Goal: Task Accomplishment & Management: Use online tool/utility

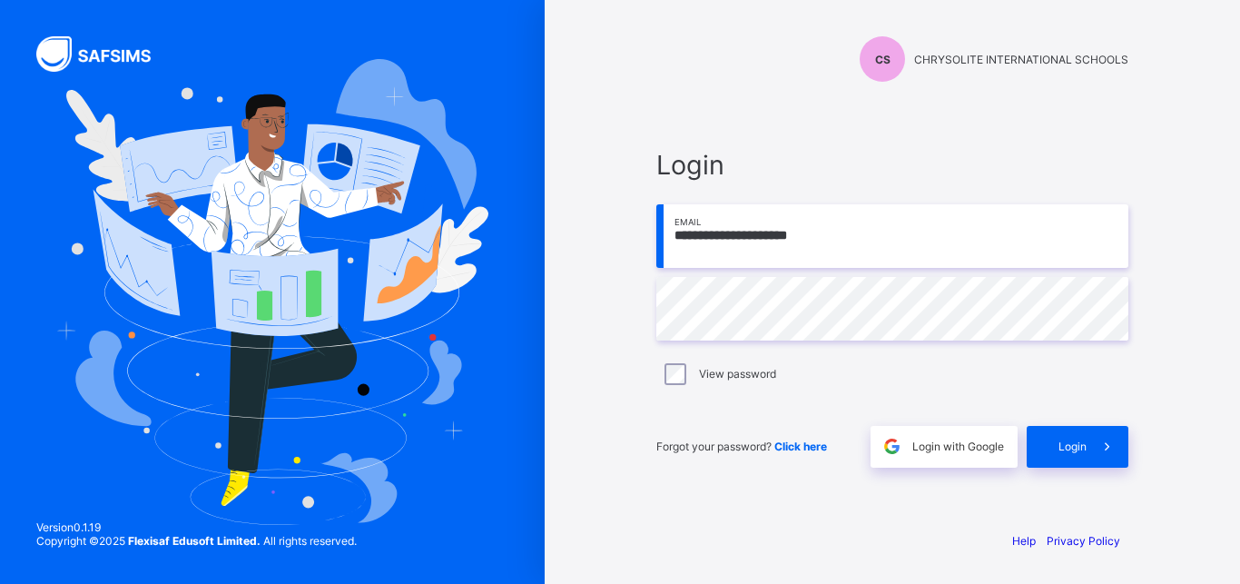
type input "**********"
click at [1066, 439] on span "Login" at bounding box center [1072, 446] width 28 height 14
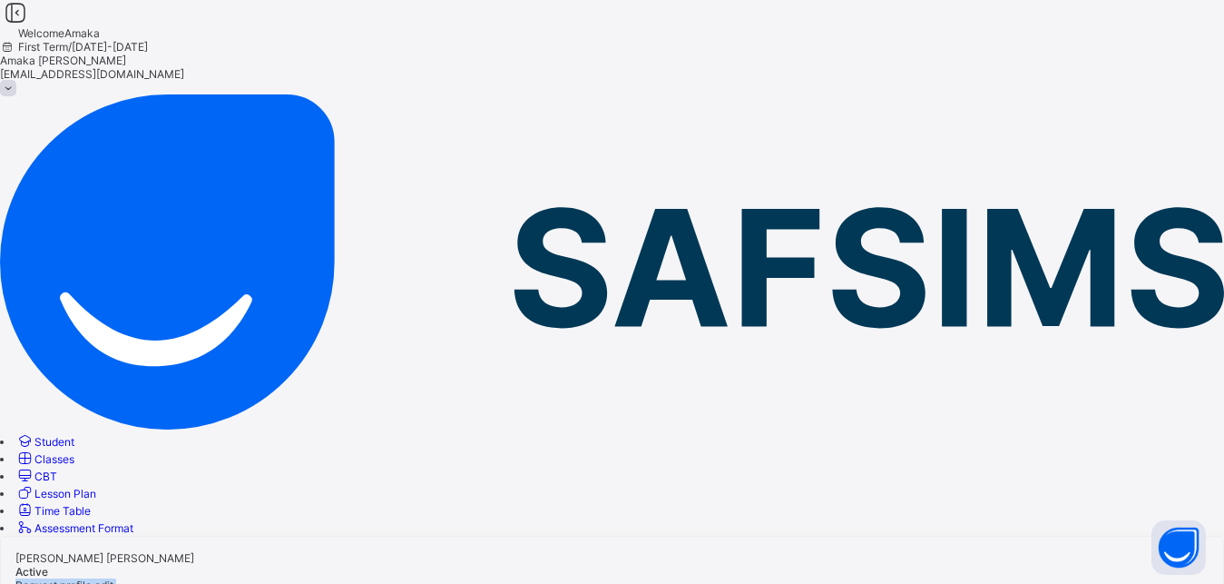
drag, startPoint x: 540, startPoint y: 246, endPoint x: 524, endPoint y: 251, distance: 17.2
click at [524, 551] on div "Amaka Eunice OKORO Active" at bounding box center [611, 564] width 1193 height 27
click at [74, 452] on span "Classes" at bounding box center [54, 459] width 40 height 14
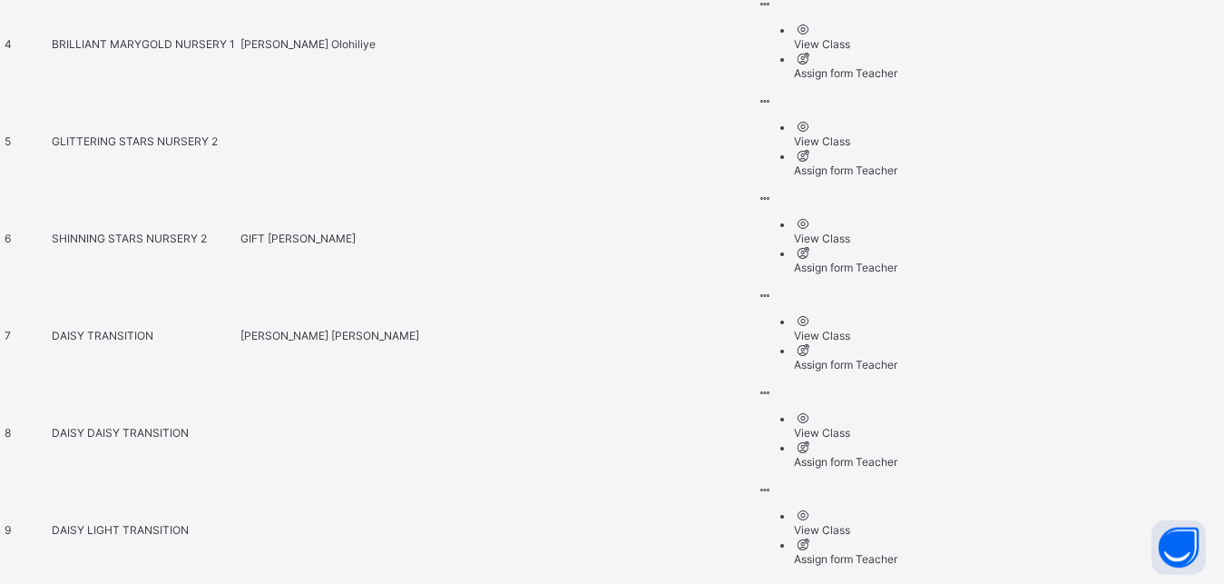
scroll to position [1073, 0]
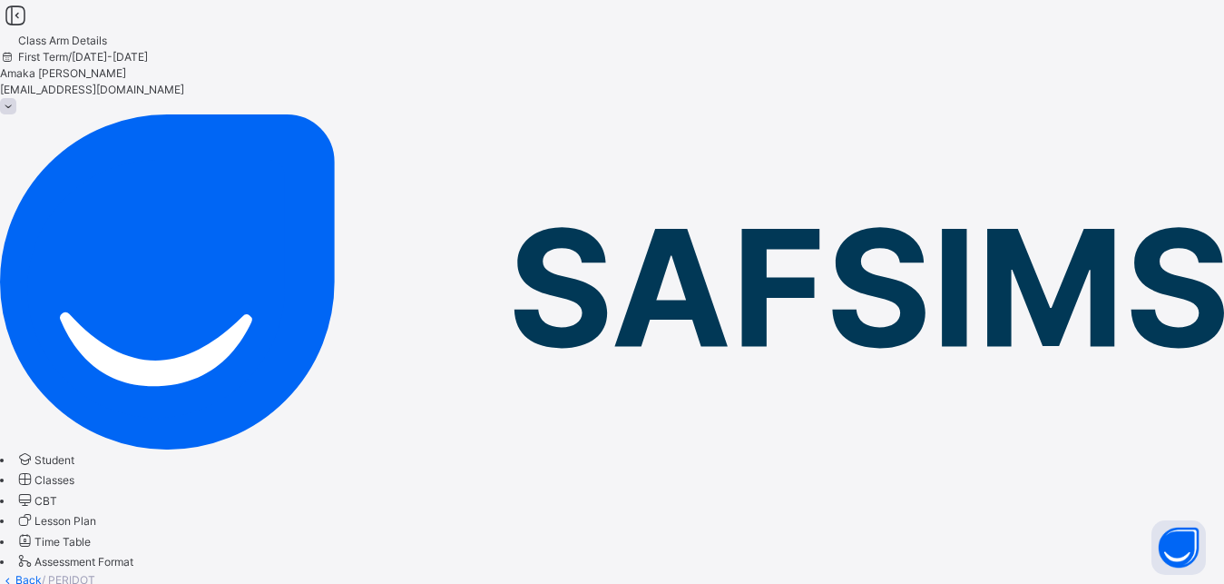
click at [96, 514] on span "Lesson Plan" at bounding box center [65, 521] width 62 height 14
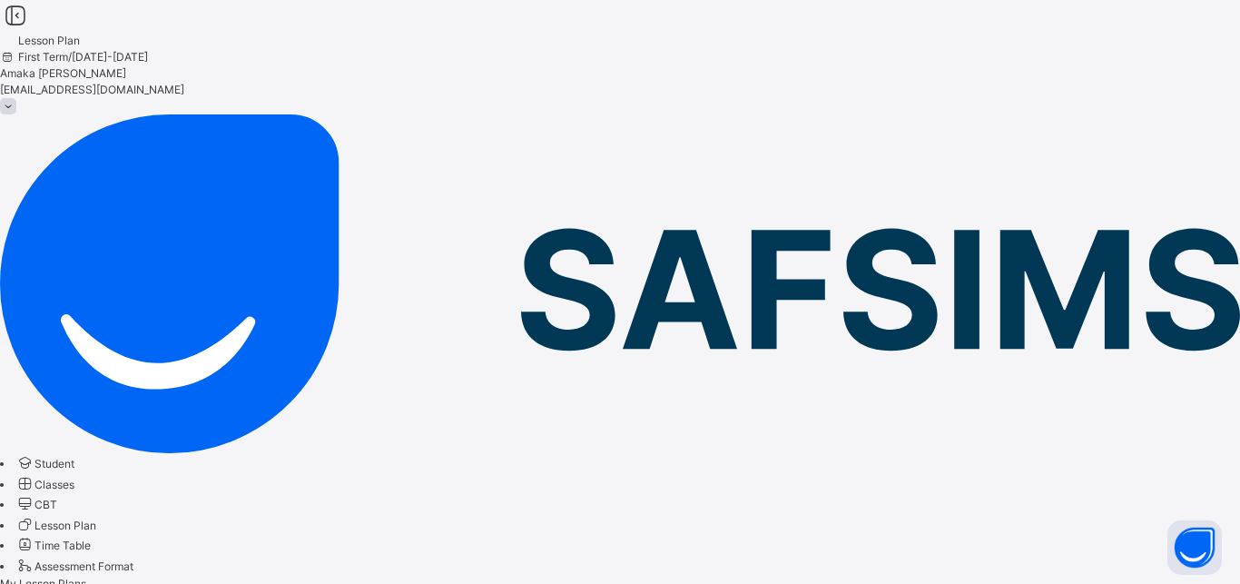
click at [57, 497] on span "CBT" at bounding box center [45, 504] width 23 height 14
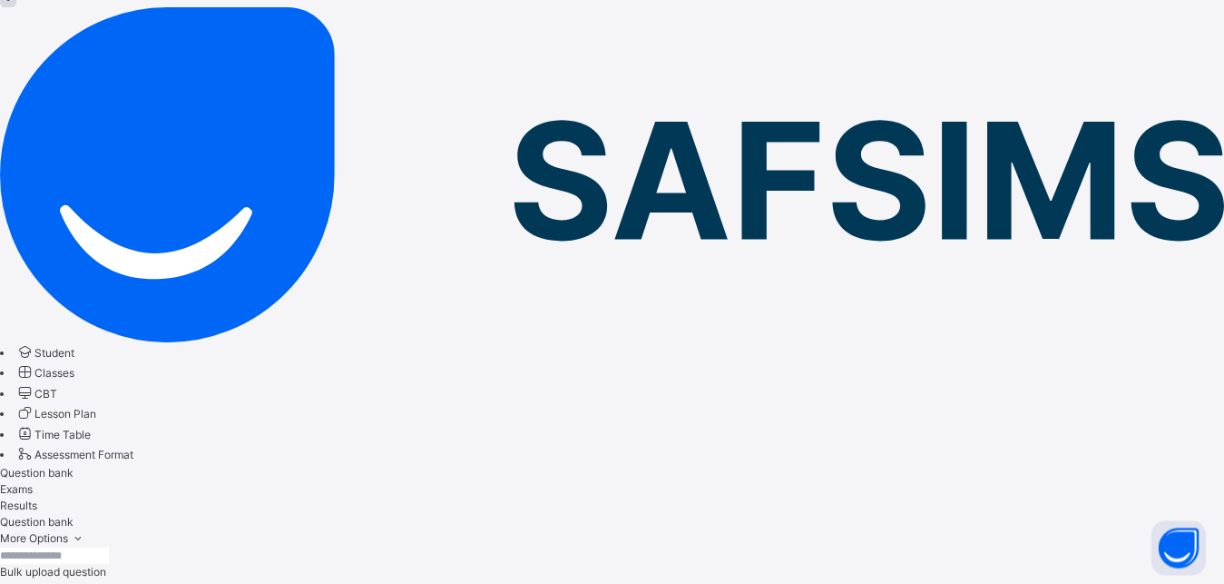
scroll to position [110, 0]
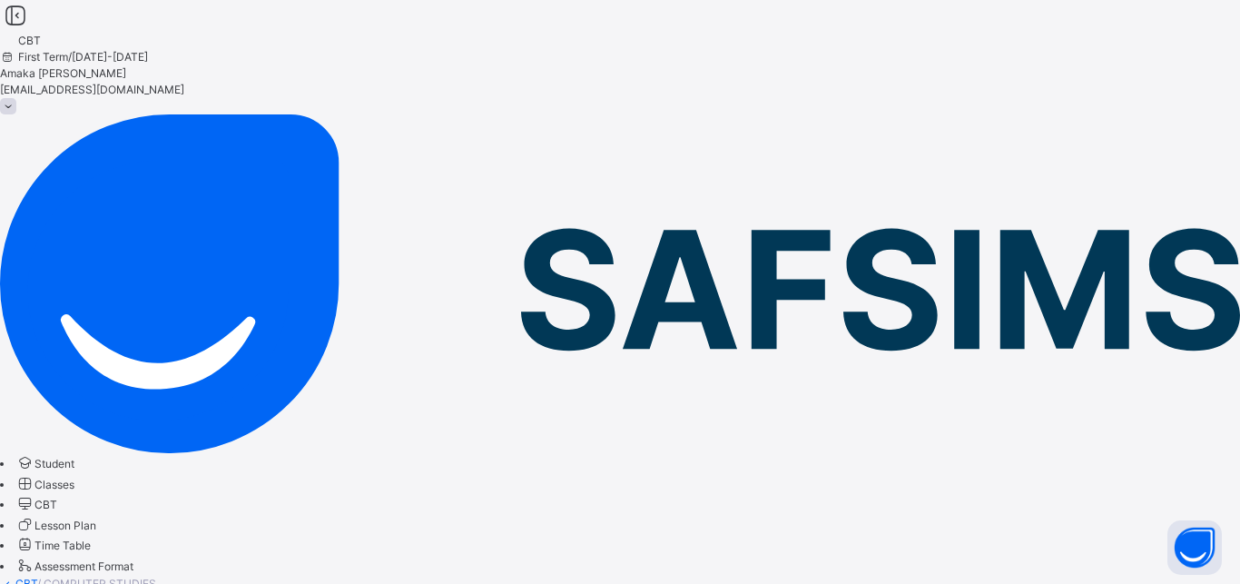
scroll to position [221, 0]
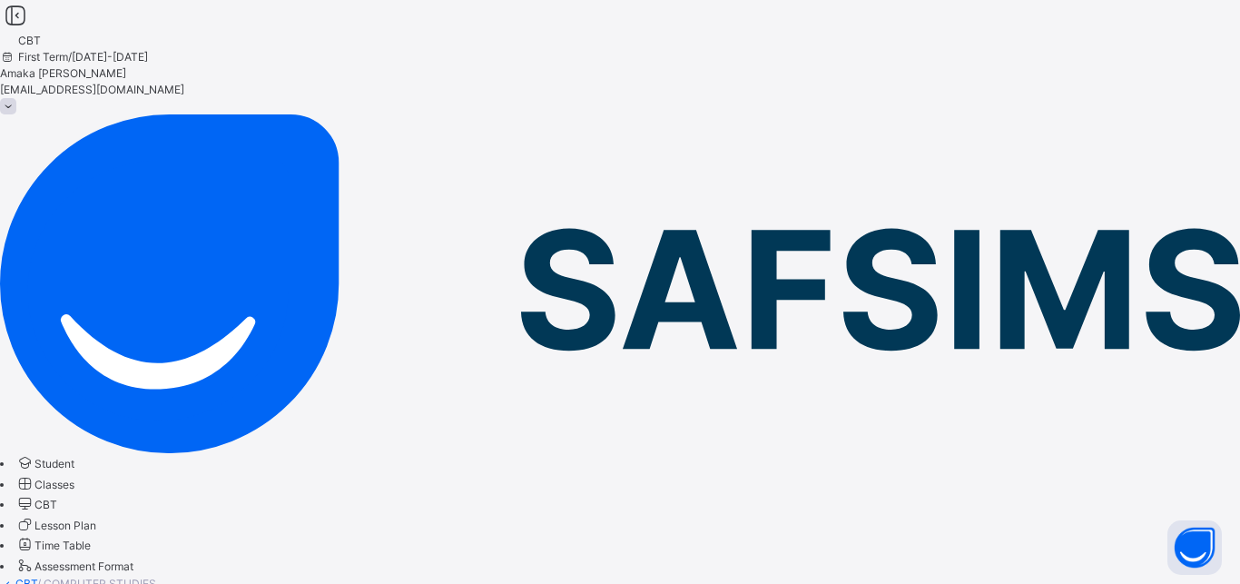
type input "**********"
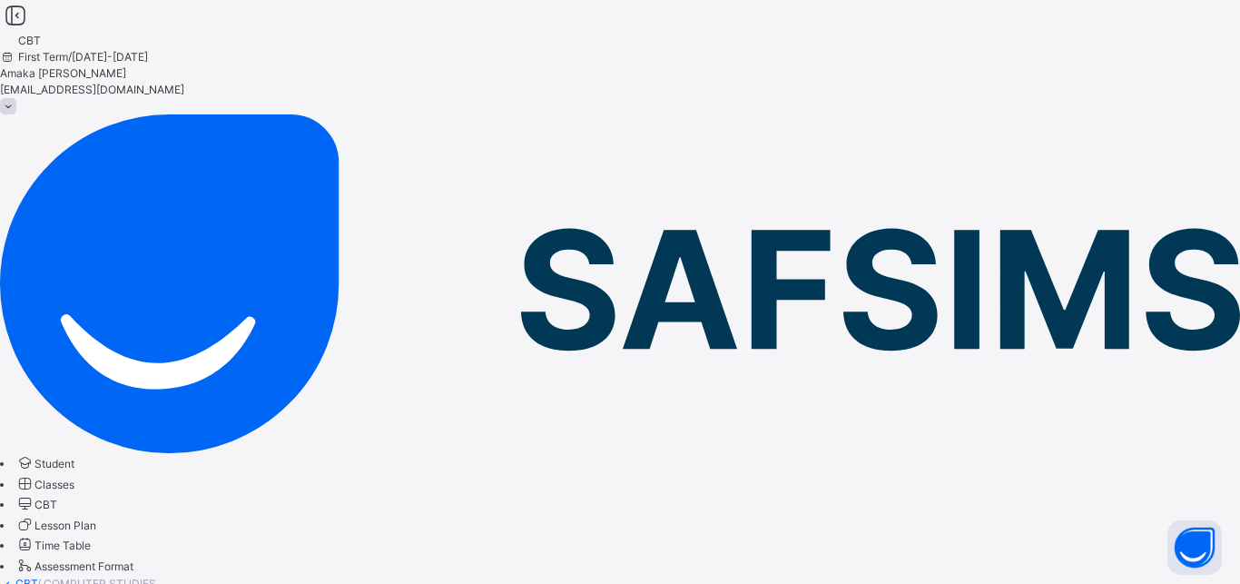
scroll to position [251, 0]
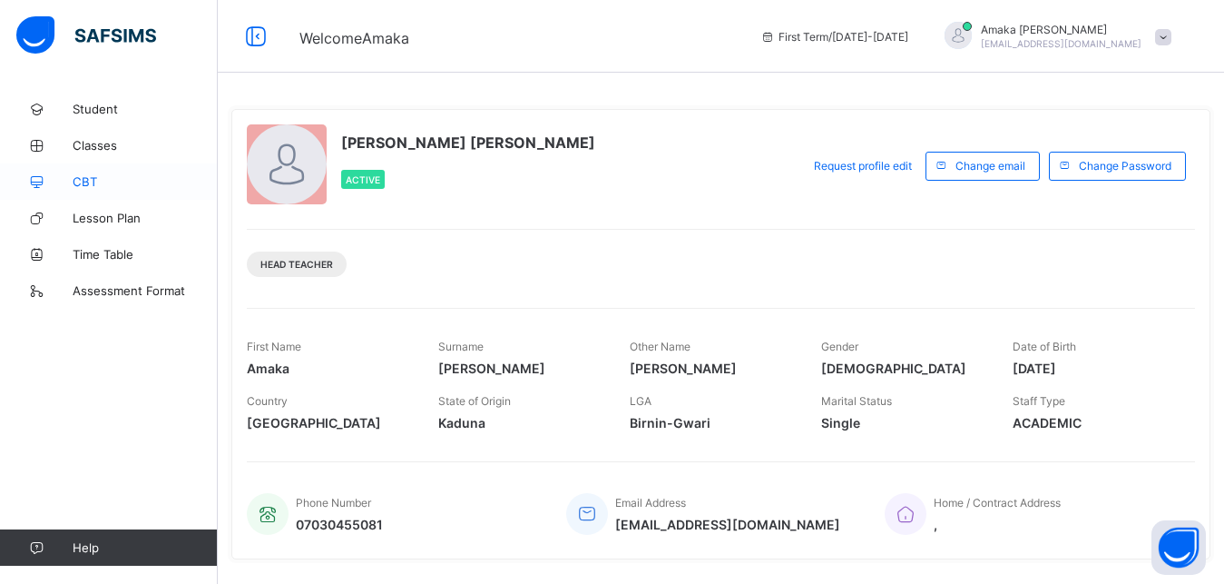
click at [89, 180] on span "CBT" at bounding box center [145, 181] width 145 height 15
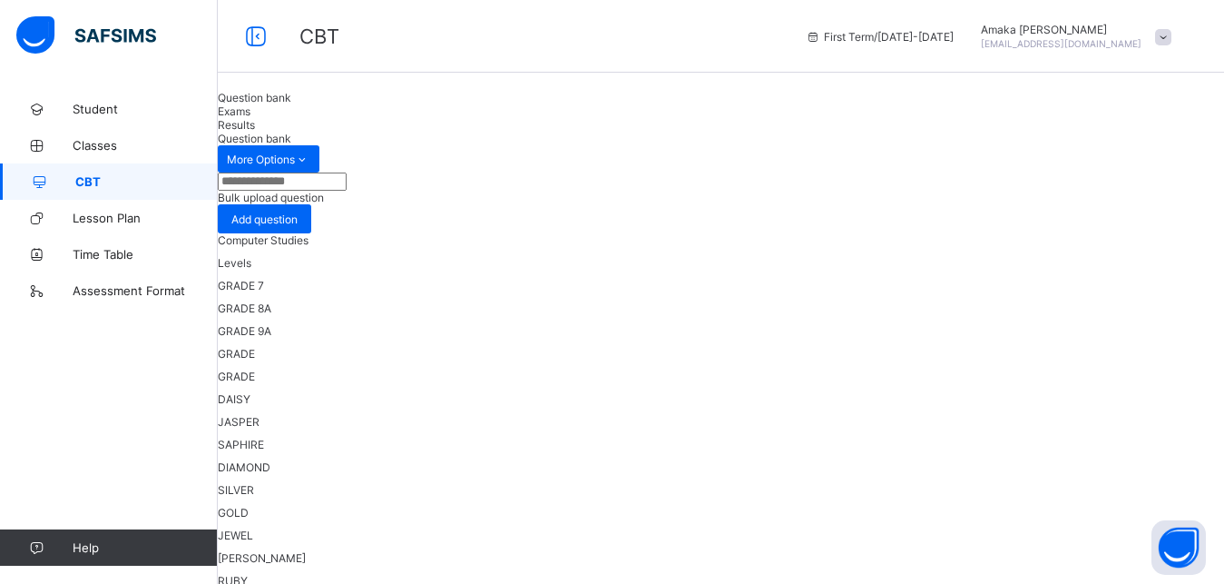
click at [309, 247] on span "Computer Studies" at bounding box center [263, 240] width 91 height 14
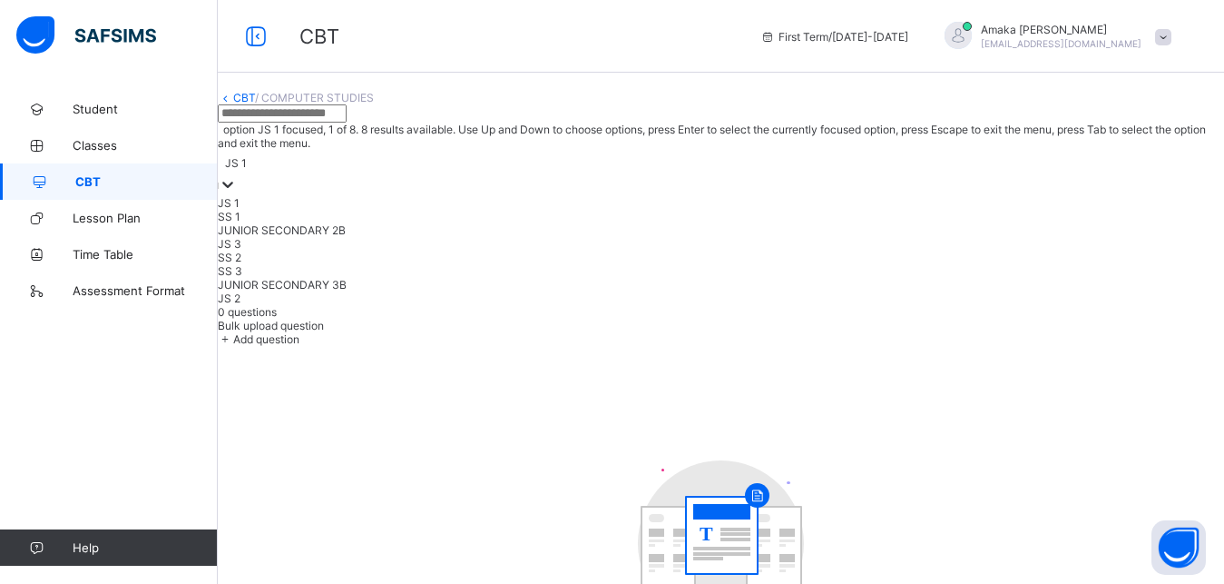
click at [237, 175] on icon at bounding box center [228, 184] width 18 height 18
click at [613, 223] on div "SS 1" at bounding box center [721, 217] width 1006 height 14
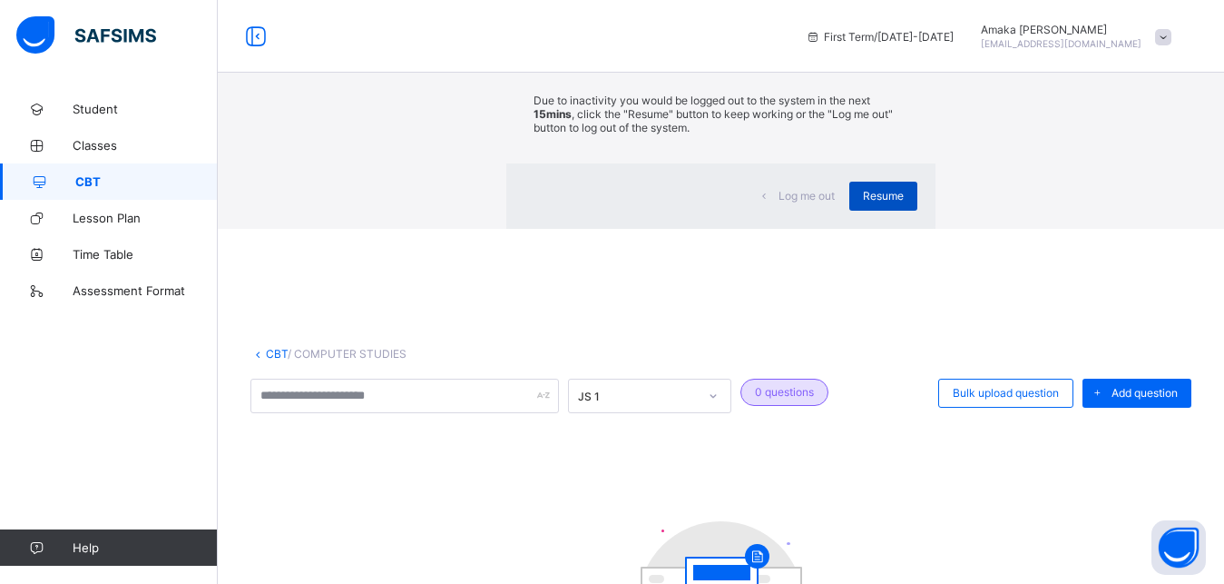
click at [863, 202] on span "Resume" at bounding box center [883, 196] width 41 height 14
